Goal: Use online tool/utility: Utilize a website feature to perform a specific function

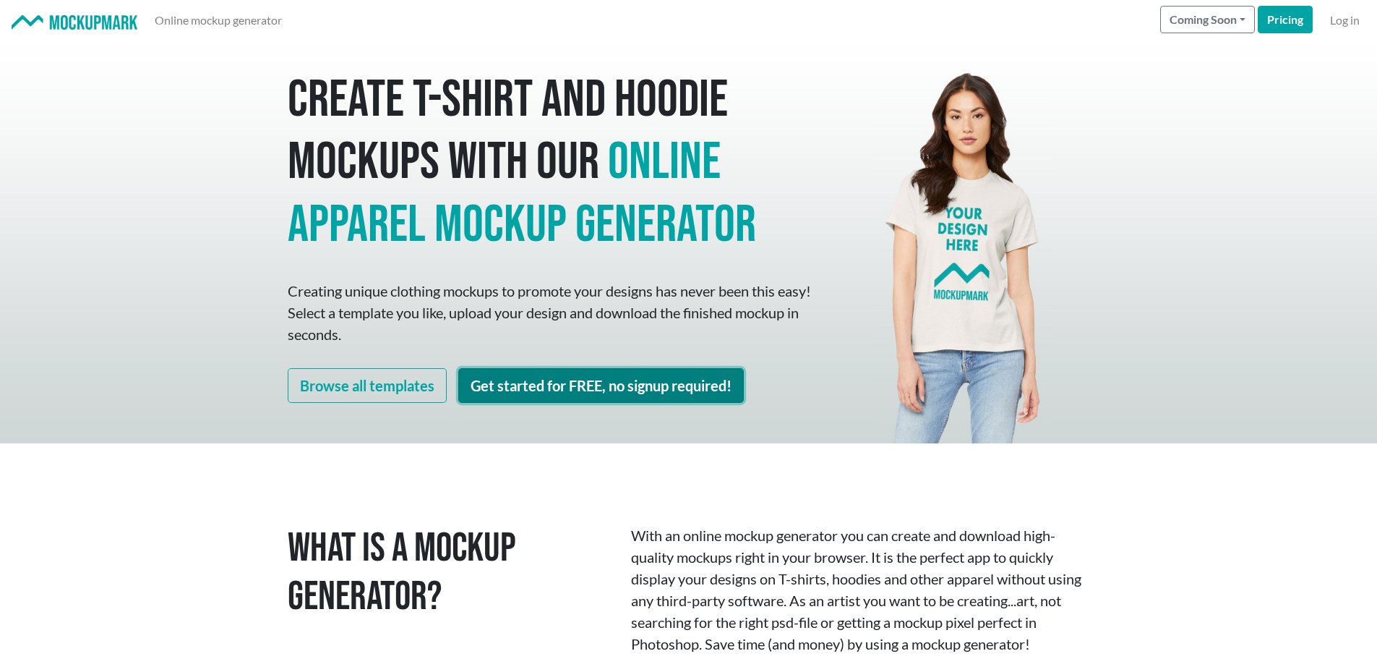
click at [624, 391] on link "Get started for FREE, no signup required!" at bounding box center [601, 385] width 286 height 35
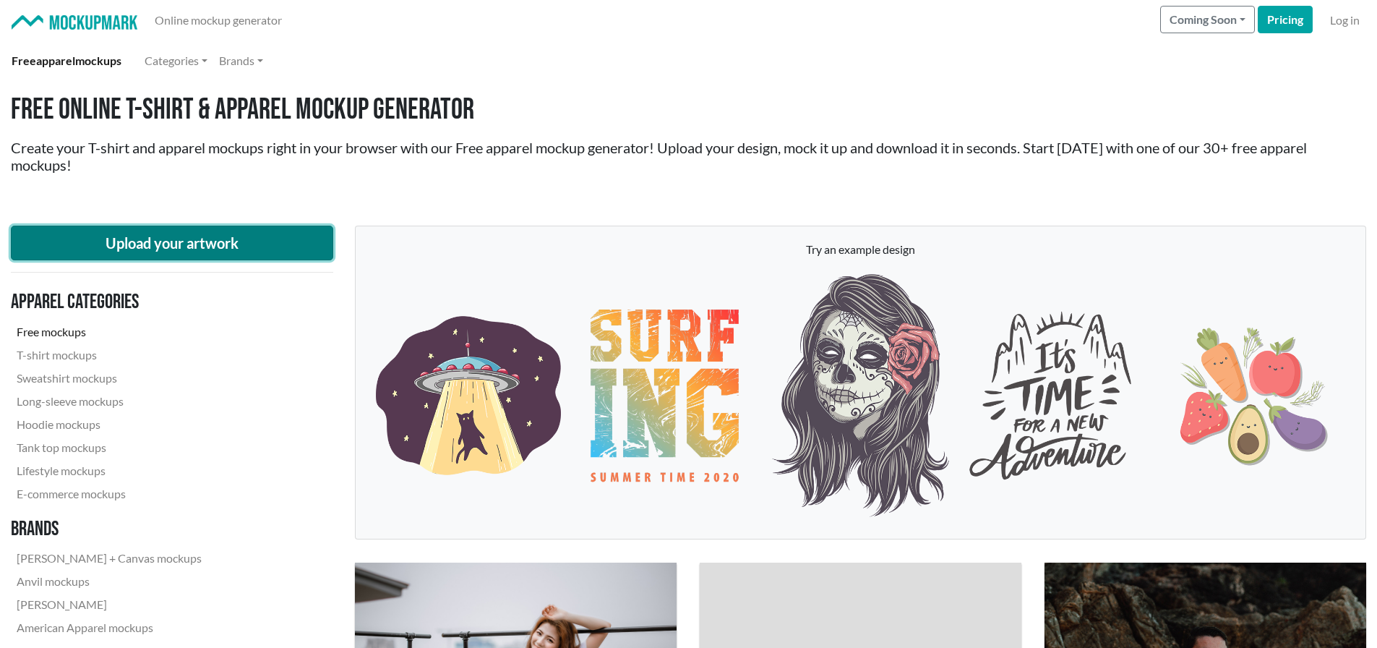
click at [222, 238] on button "Upload your artwork" at bounding box center [172, 243] width 322 height 35
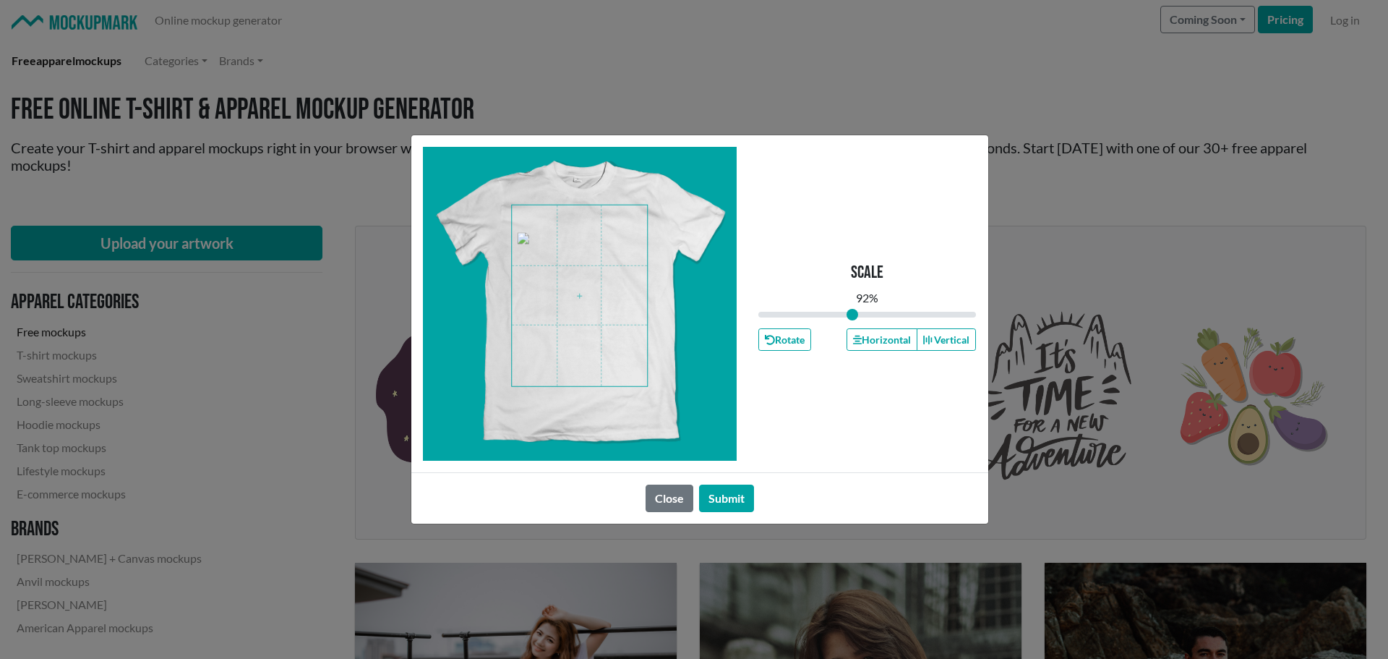
drag, startPoint x: 865, startPoint y: 312, endPoint x: 852, endPoint y: 312, distance: 13.0
type input "0.86"
click at [852, 312] on input "range" at bounding box center [867, 315] width 218 height 16
click at [601, 281] on span at bounding box center [579, 295] width 135 height 181
click at [877, 349] on button "Horizontal" at bounding box center [882, 339] width 71 height 22
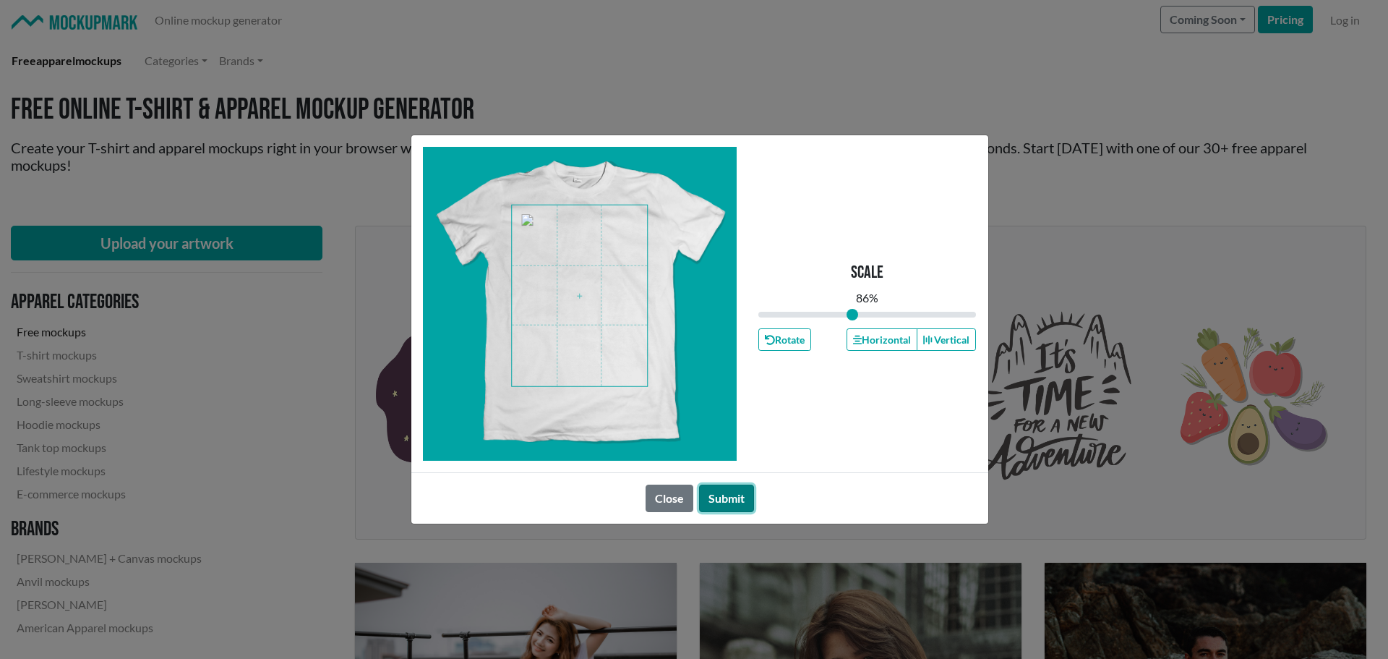
click at [726, 494] on button "Submit" at bounding box center [726, 497] width 55 height 27
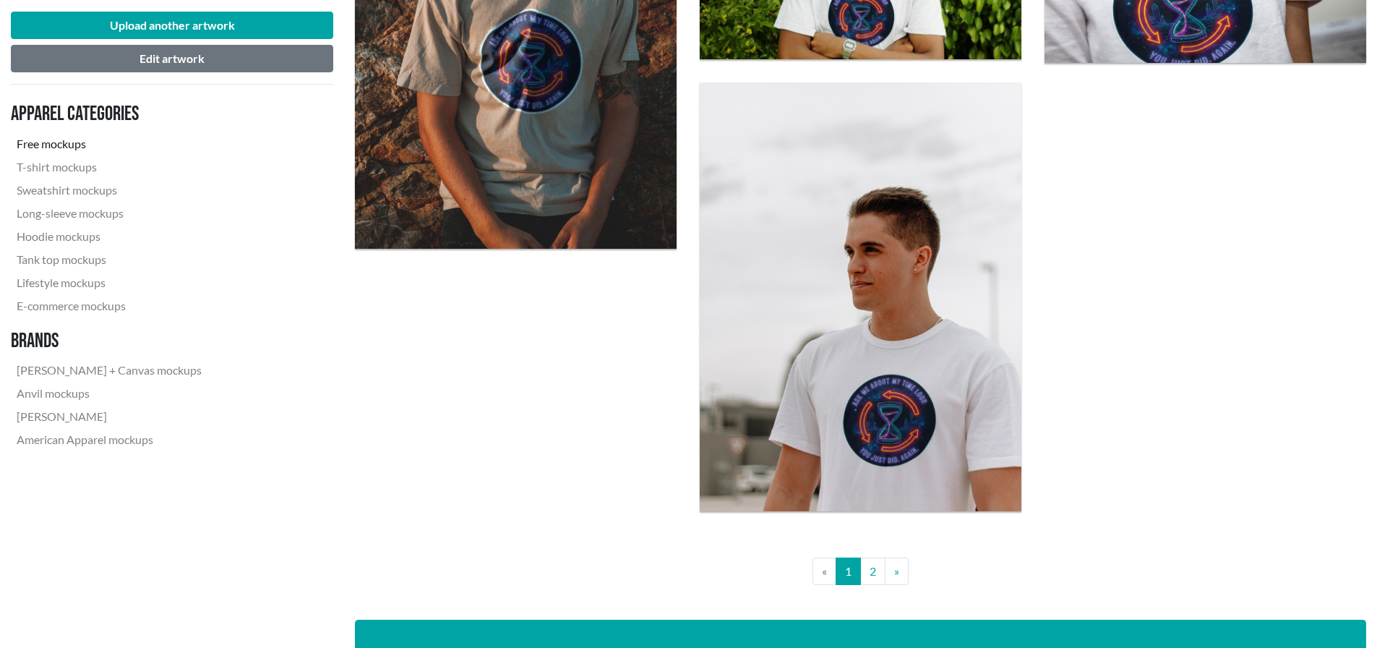
scroll to position [3687, 0]
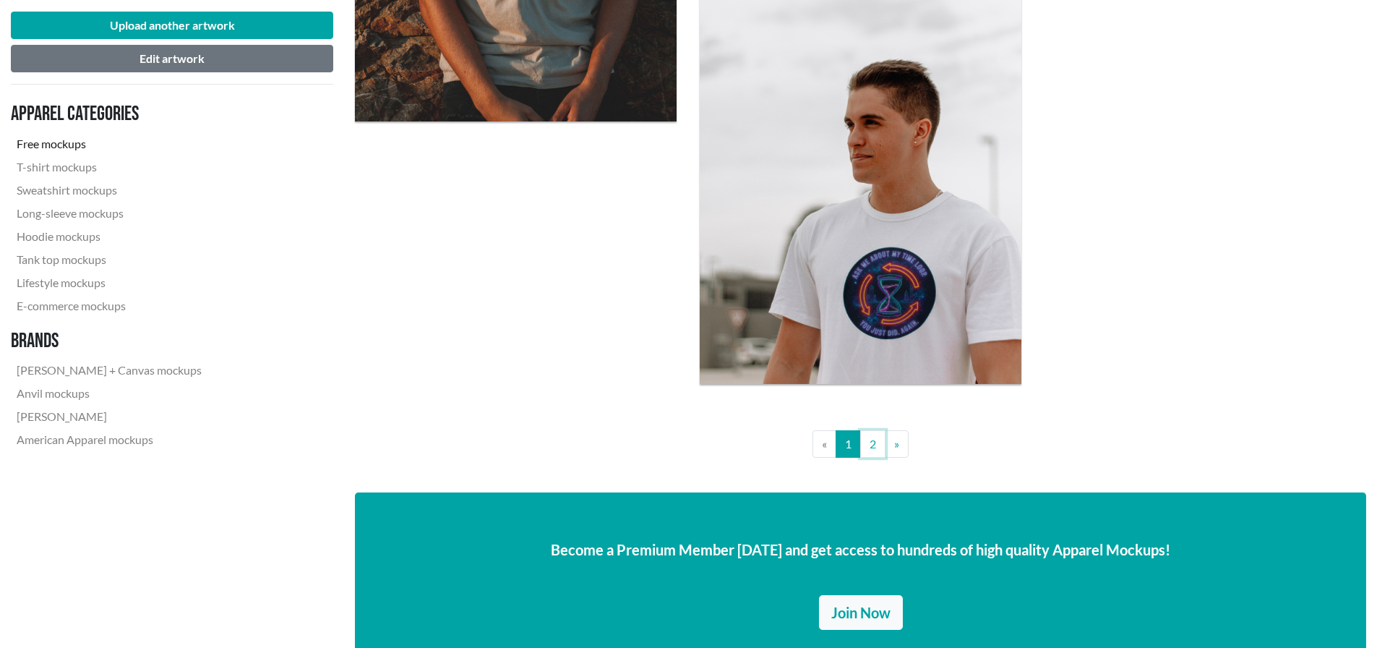
click at [869, 445] on link "2" at bounding box center [872, 443] width 25 height 27
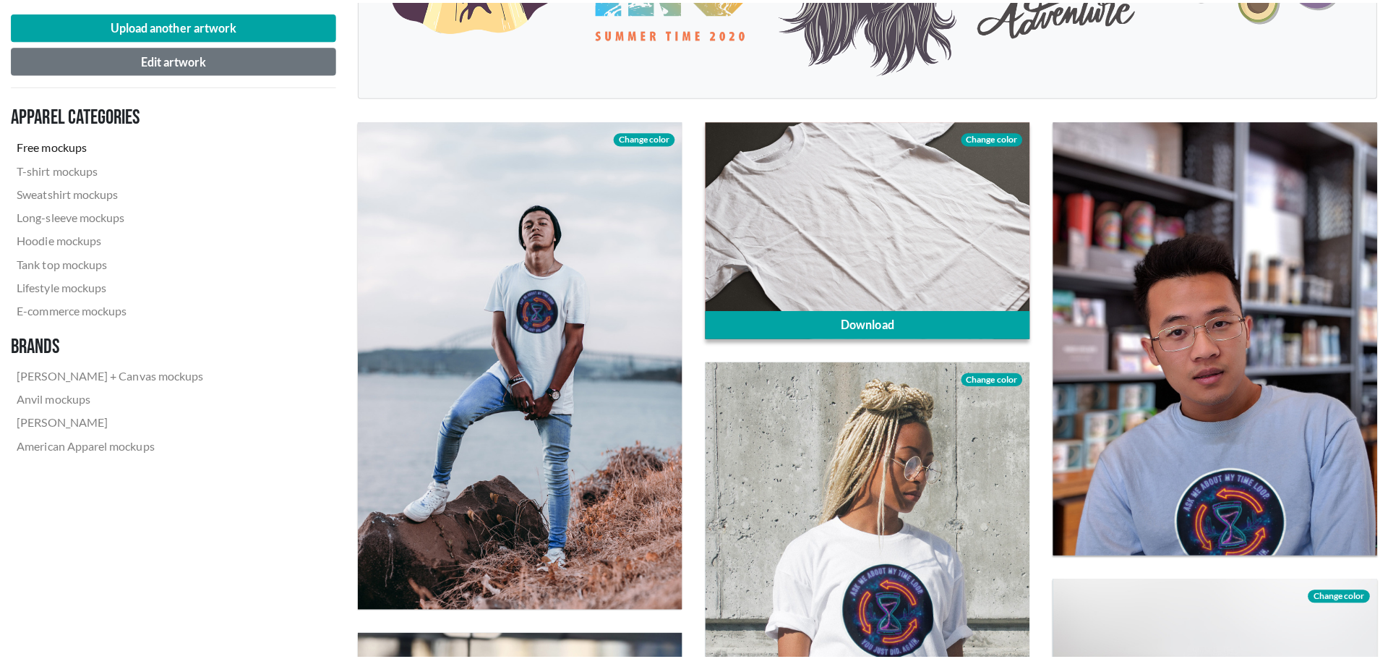
scroll to position [361, 0]
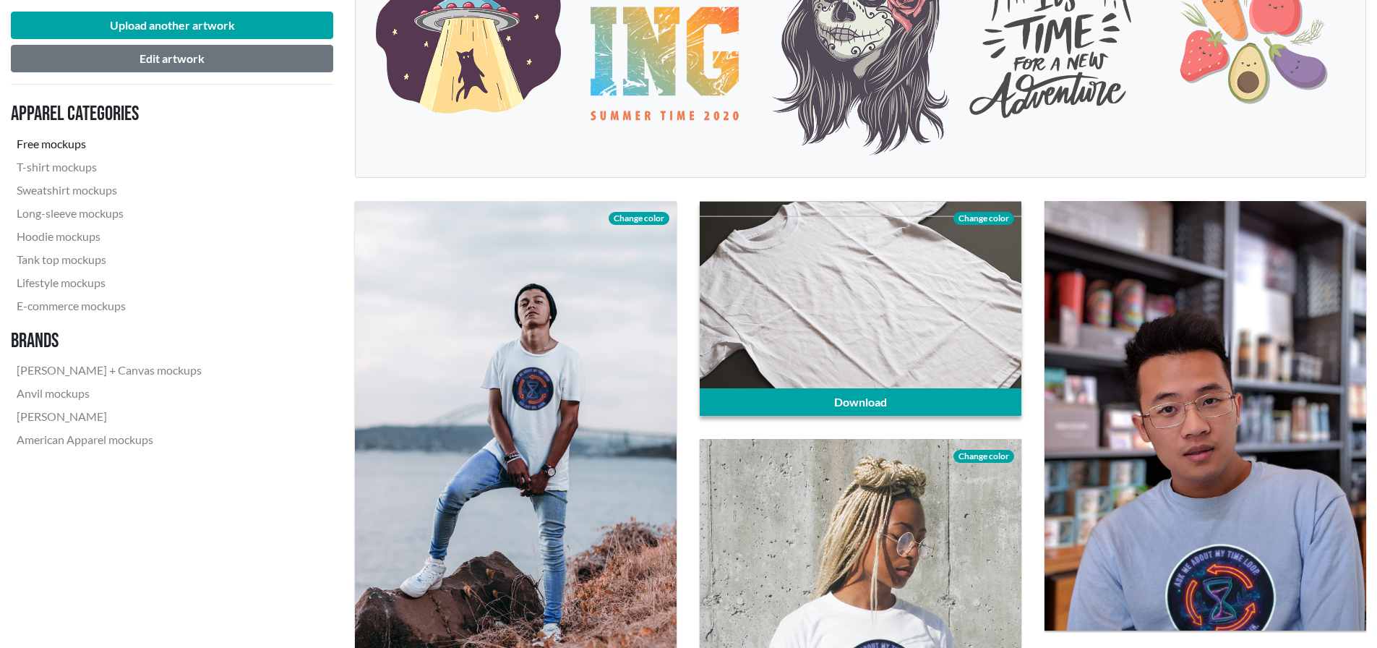
click at [988, 218] on span "Change color" at bounding box center [984, 218] width 61 height 13
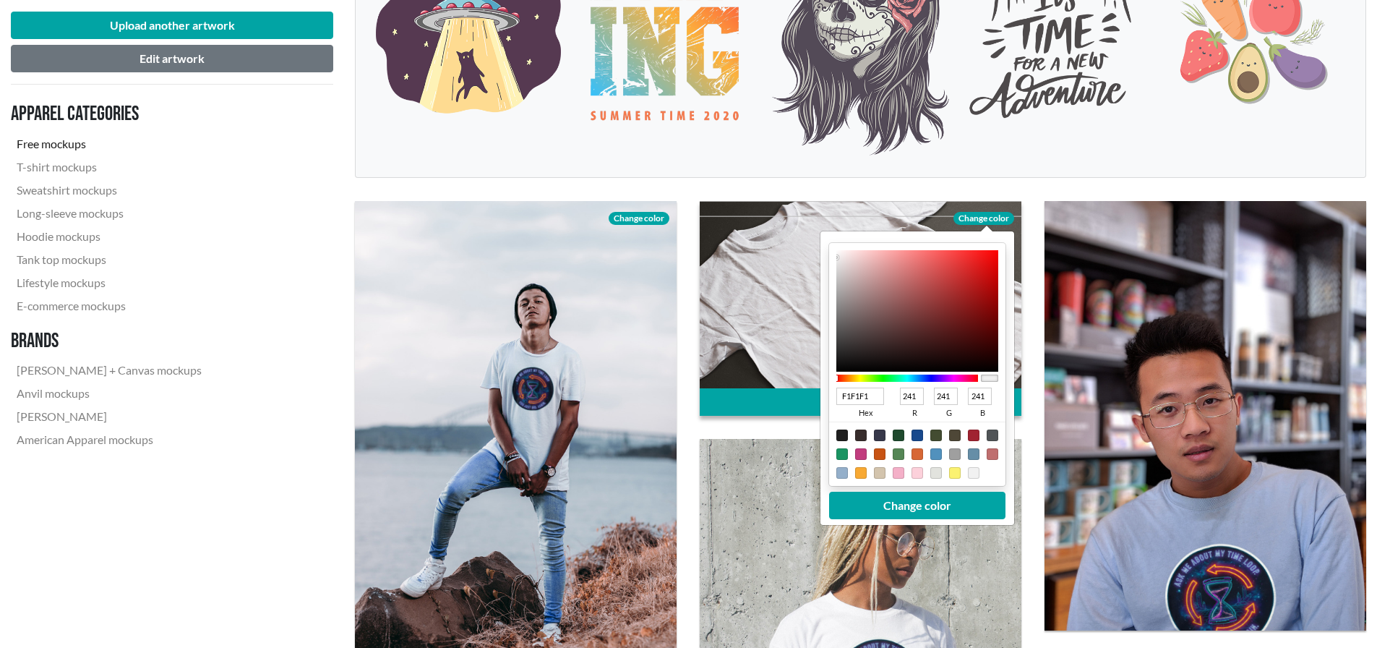
click at [877, 432] on div at bounding box center [880, 435] width 12 height 12
type input "37384A"
type input "55"
type input "56"
type input "74"
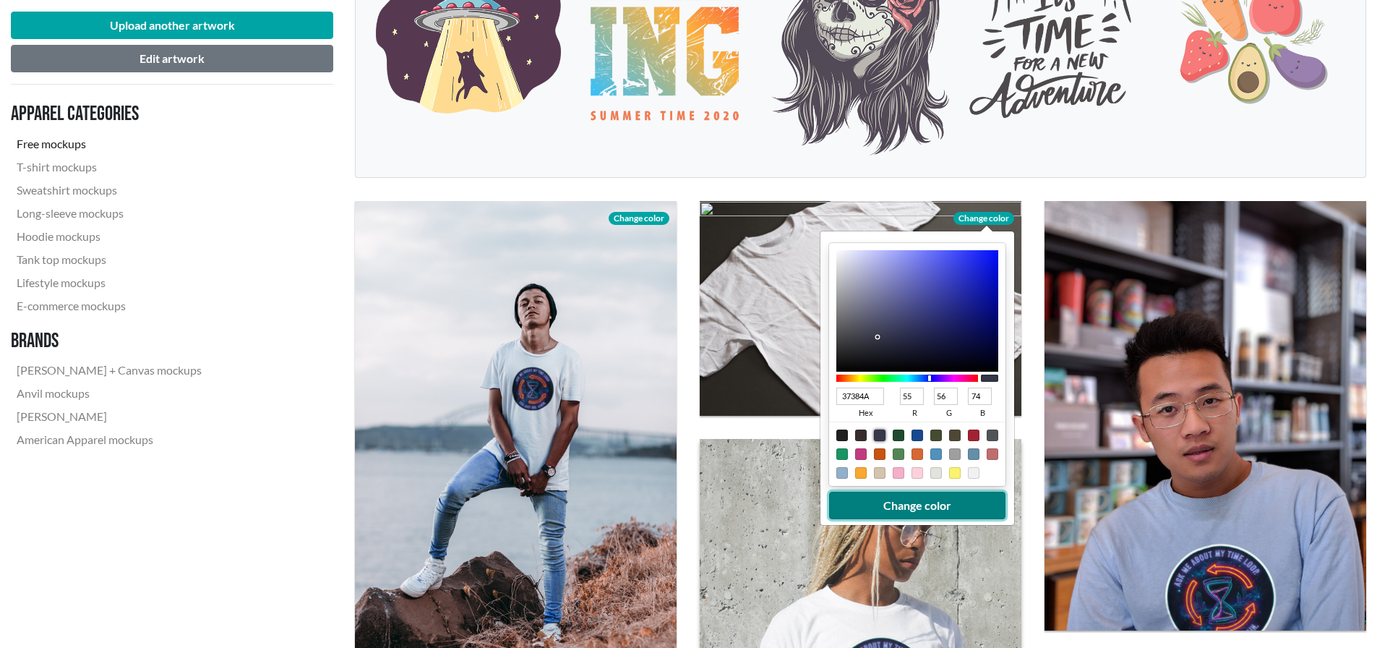
click at [909, 504] on button "Change color" at bounding box center [917, 505] width 176 height 27
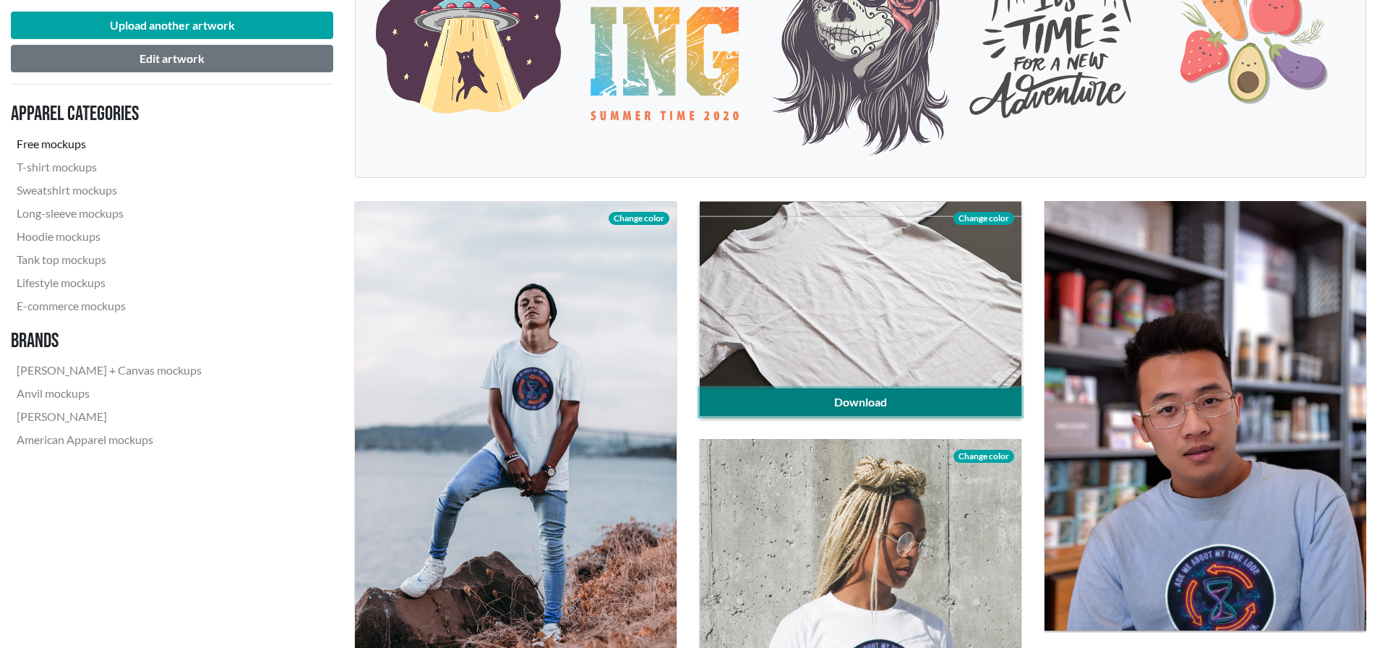
click at [880, 399] on link "Download" at bounding box center [861, 401] width 322 height 27
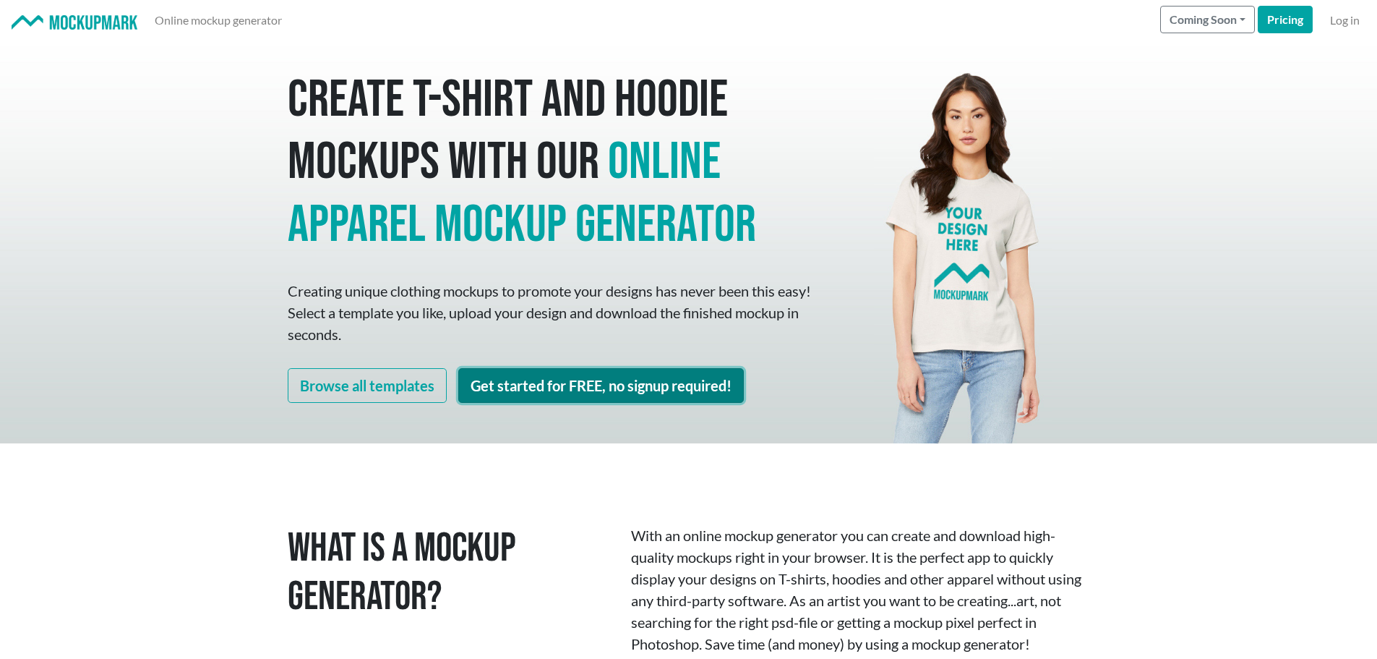
click at [604, 383] on link "Get started for FREE, no signup required!" at bounding box center [601, 385] width 286 height 35
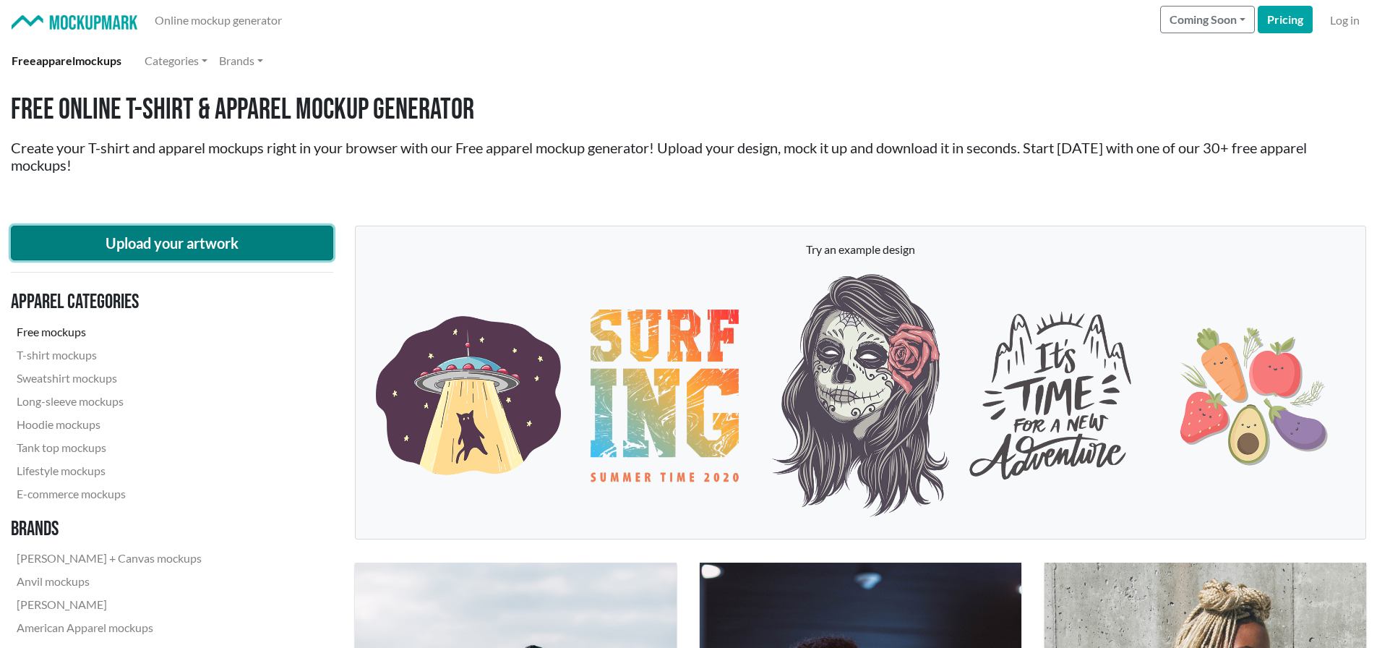
click at [173, 245] on button "Upload your artwork" at bounding box center [172, 243] width 322 height 35
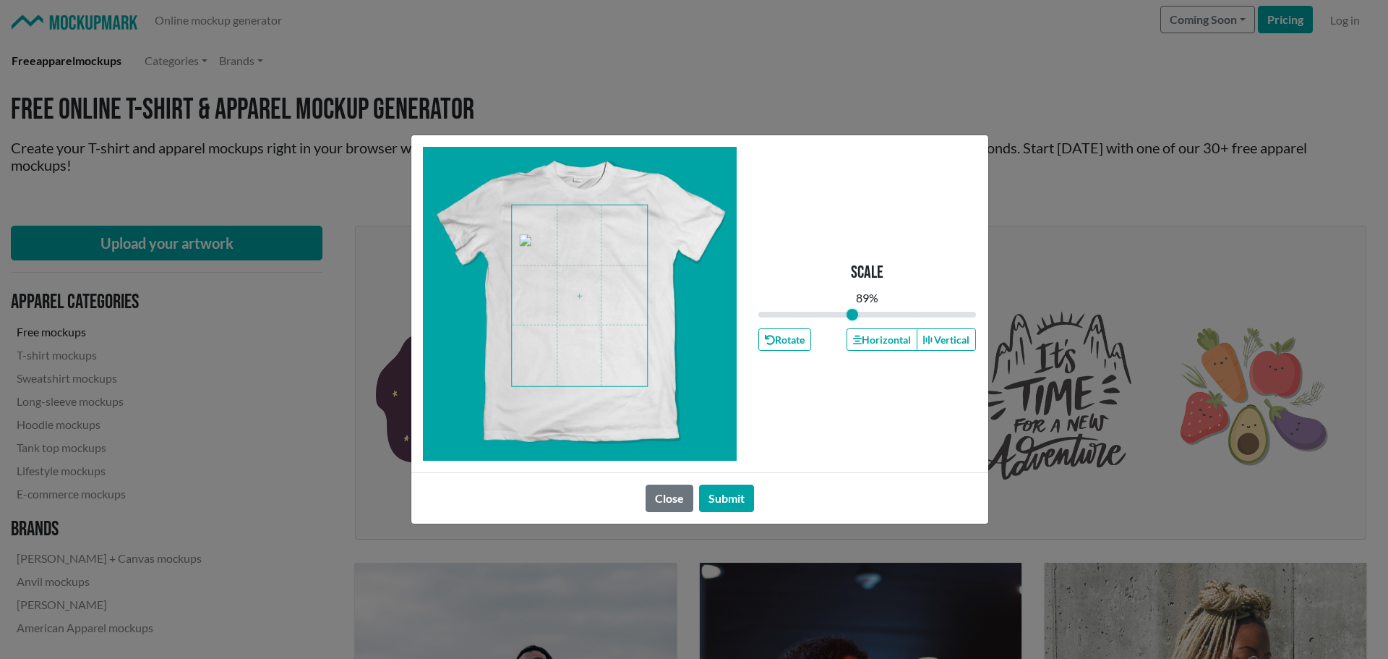
drag, startPoint x: 869, startPoint y: 311, endPoint x: 842, endPoint y: 309, distance: 26.8
type input "0.86"
click at [852, 313] on input "range" at bounding box center [867, 315] width 218 height 16
click at [579, 265] on span at bounding box center [579, 295] width 135 height 181
click at [879, 334] on button "Horizontal" at bounding box center [882, 339] width 71 height 22
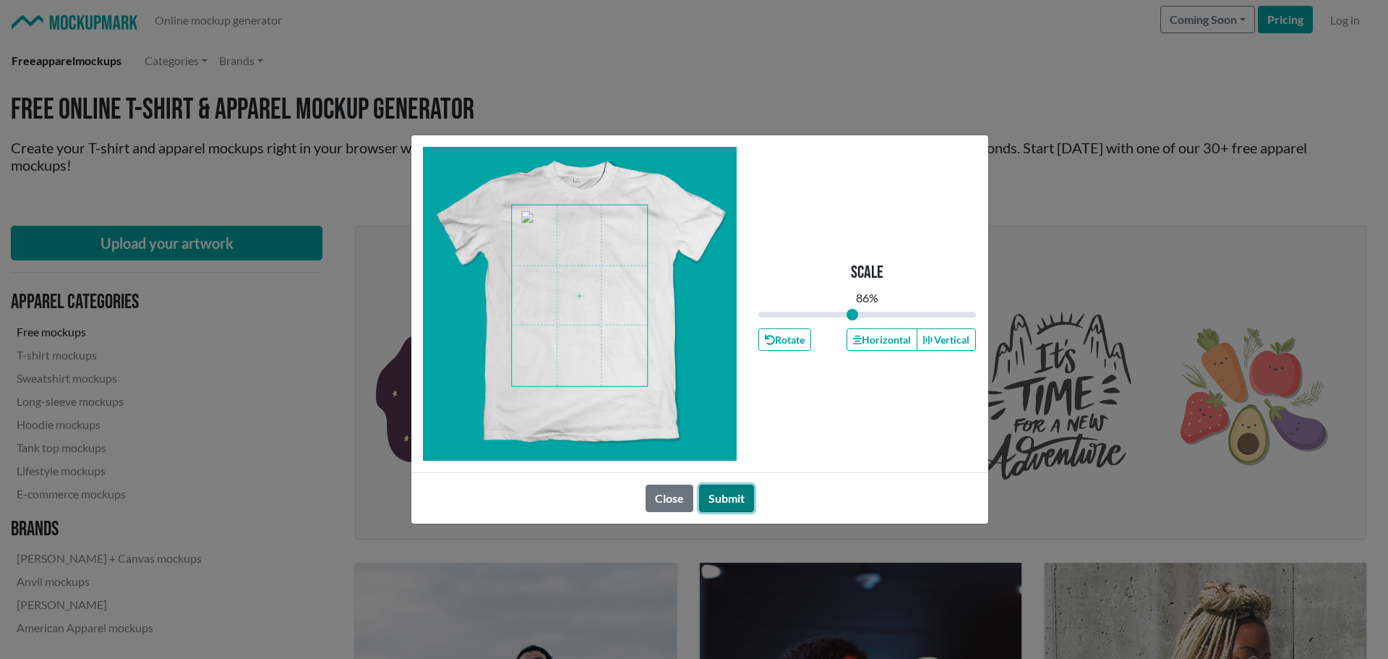
click at [729, 497] on button "Submit" at bounding box center [726, 497] width 55 height 27
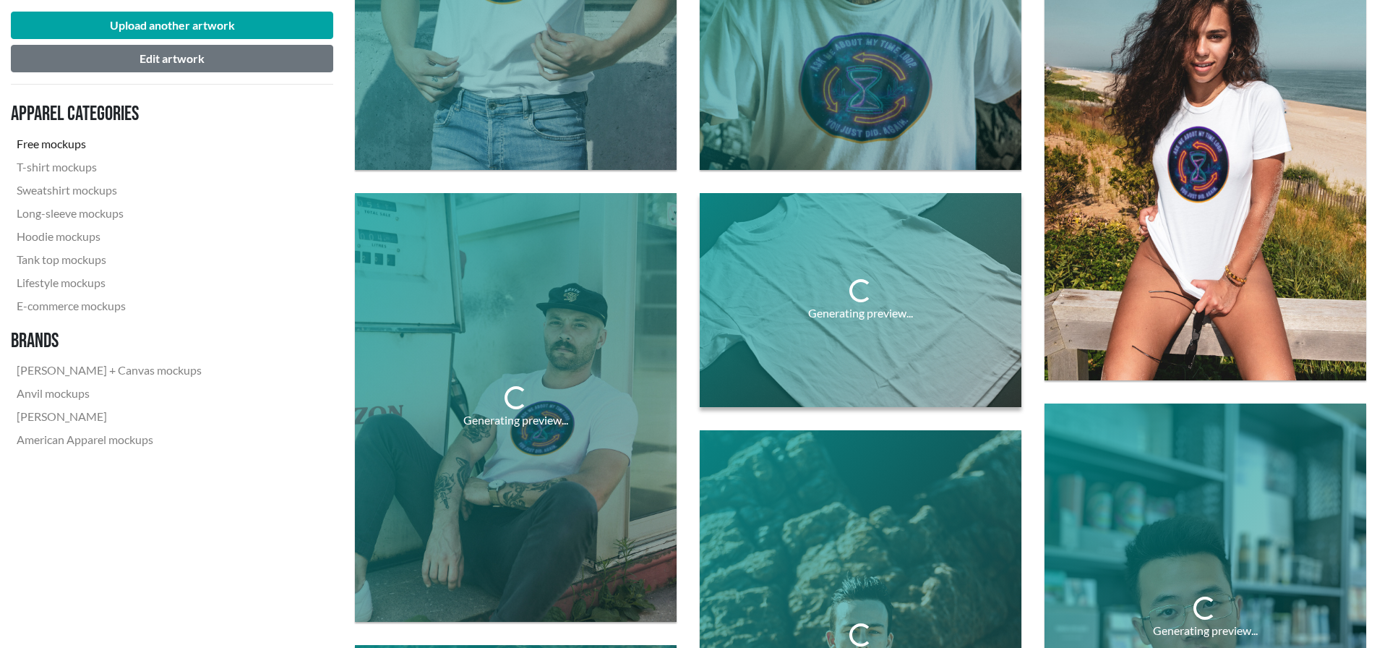
scroll to position [1301, 0]
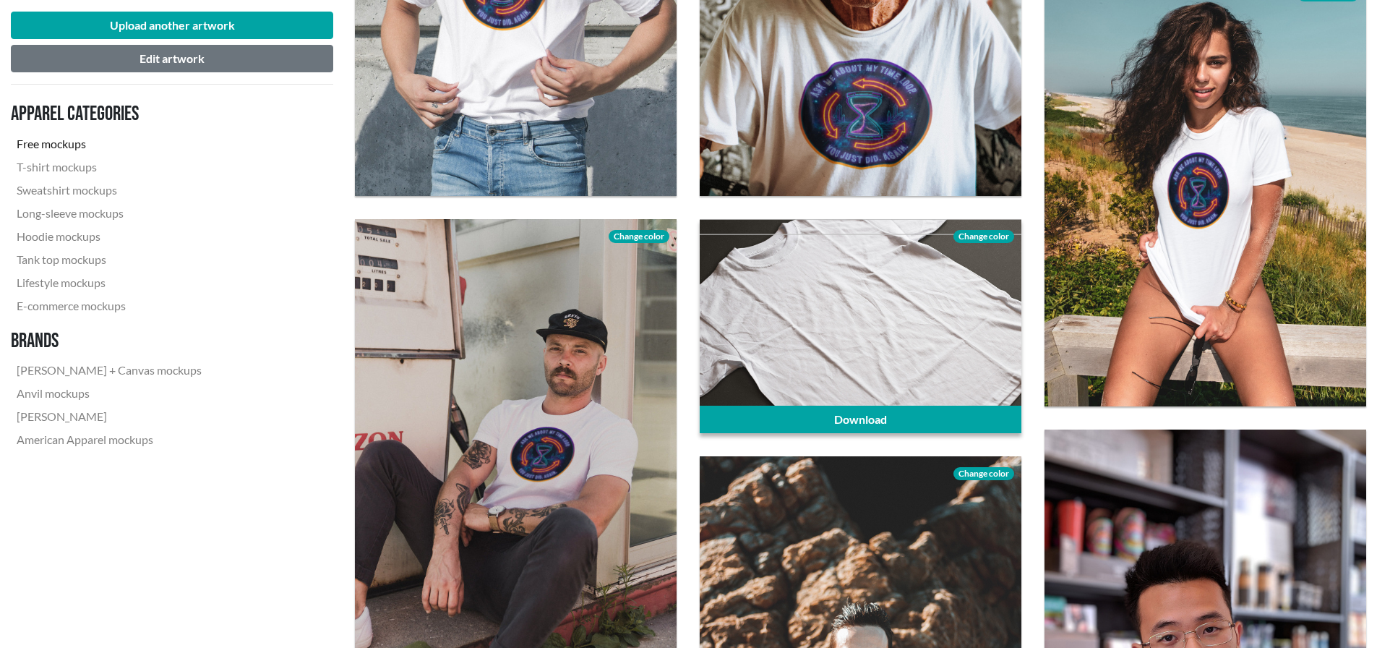
click at [985, 234] on span "Change color" at bounding box center [984, 236] width 61 height 13
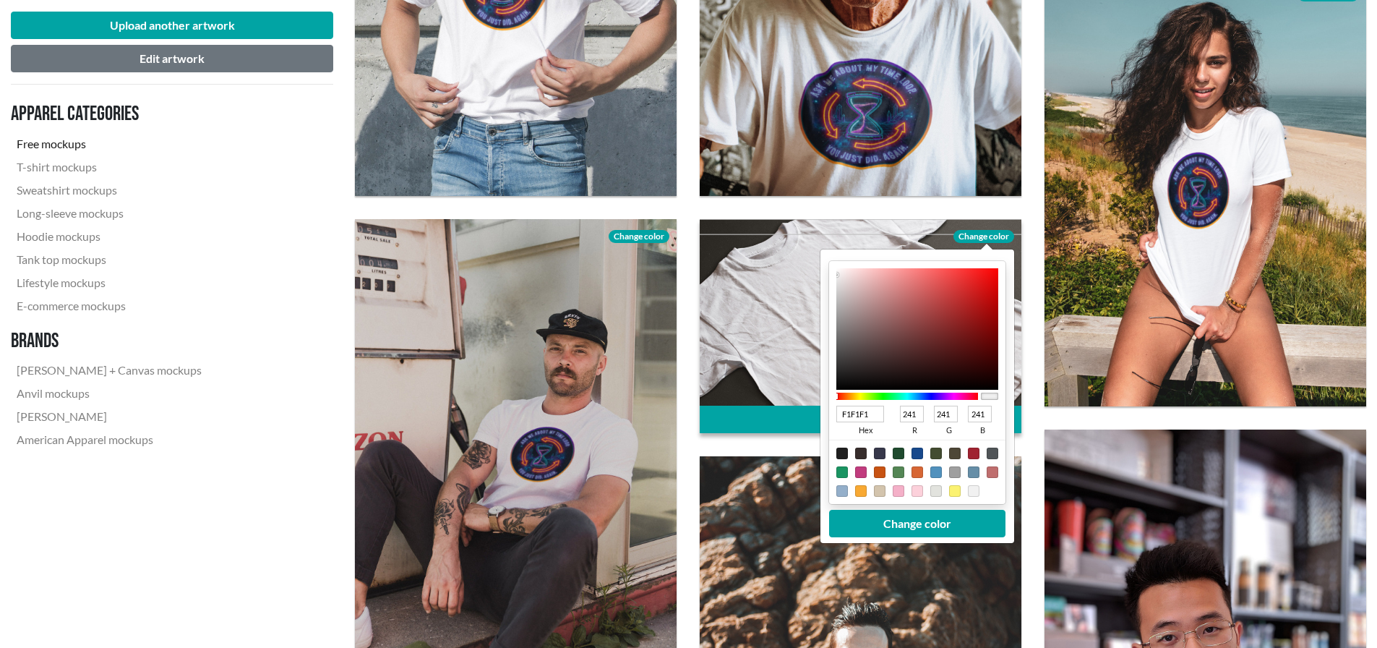
click at [881, 453] on div at bounding box center [880, 453] width 12 height 12
type input "37384A"
type input "55"
type input "56"
type input "74"
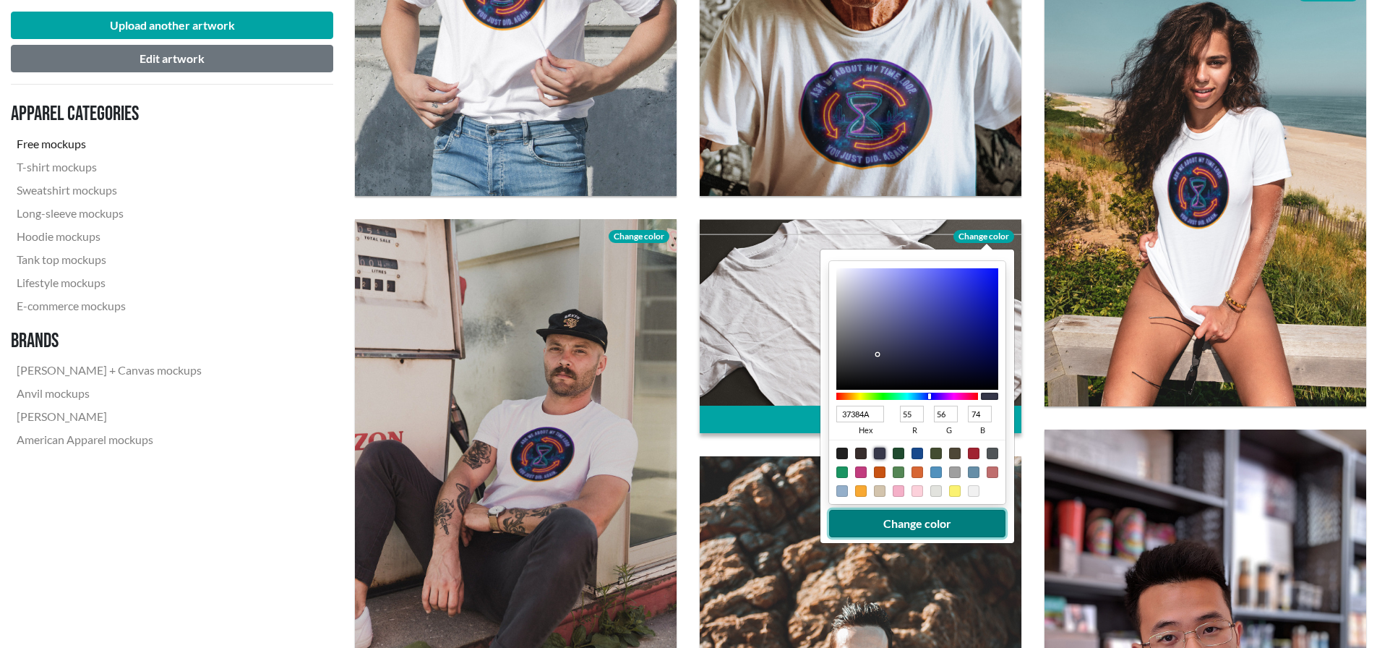
click at [925, 523] on button "Change color" at bounding box center [917, 523] width 176 height 27
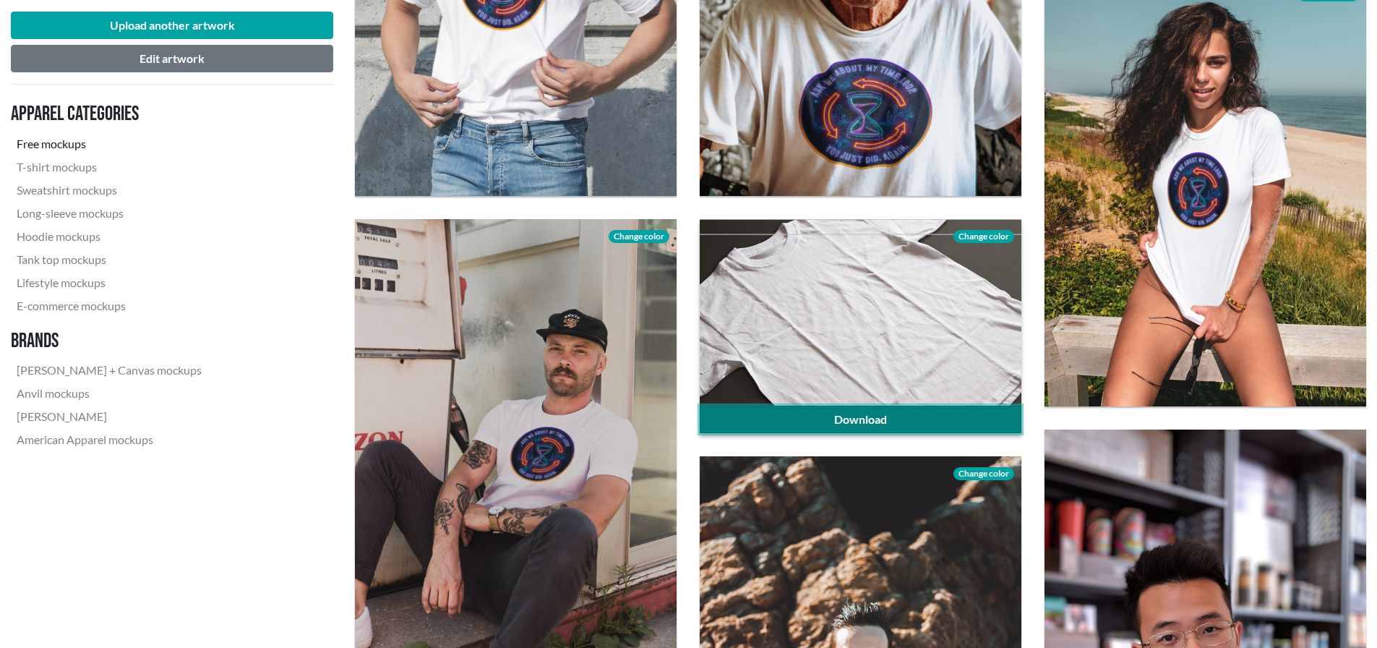
click at [904, 414] on link "Download" at bounding box center [861, 419] width 322 height 27
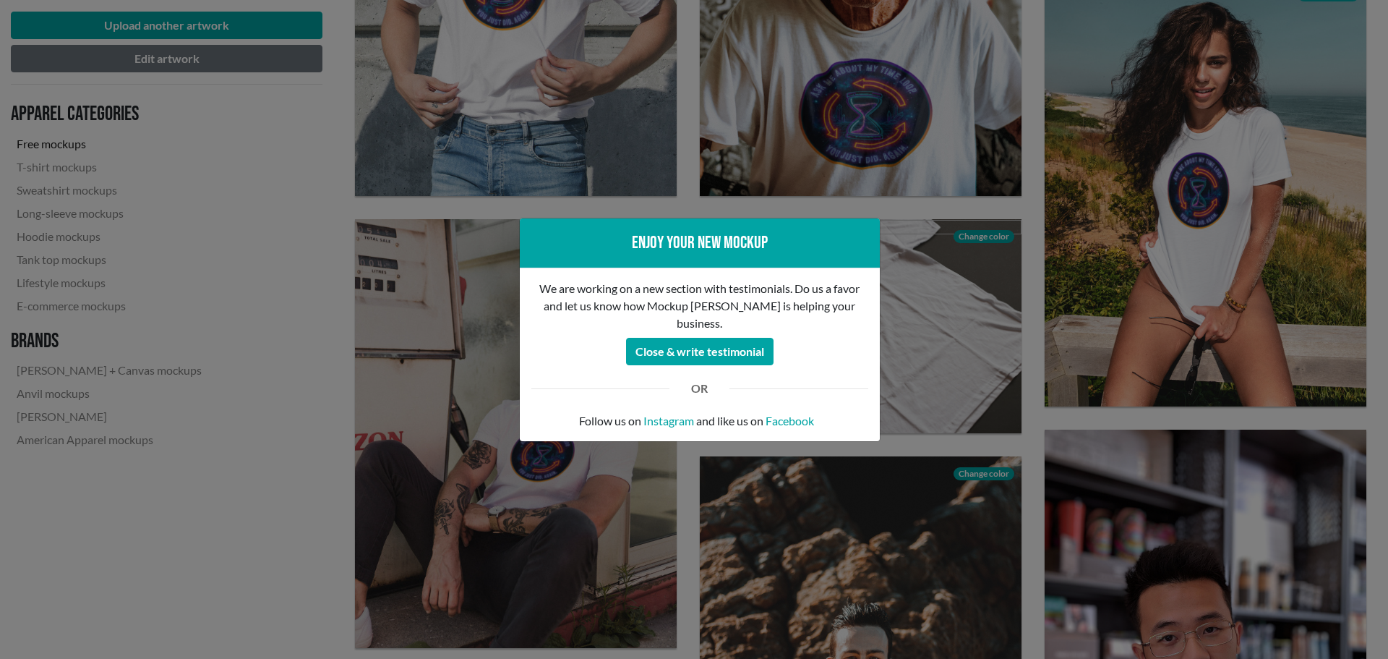
click at [1027, 441] on div "Enjoy your new mockup We are working on a new section with testimonials. Do us …" at bounding box center [694, 329] width 1388 height 659
